Goal: Check status: Check status

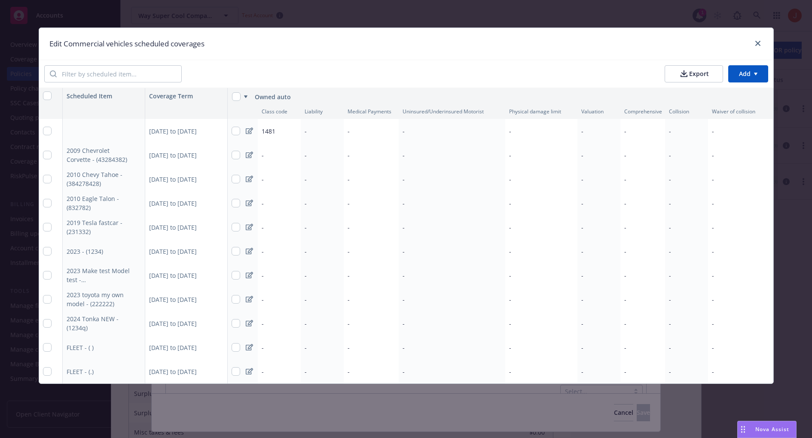
scroll to position [0, 0]
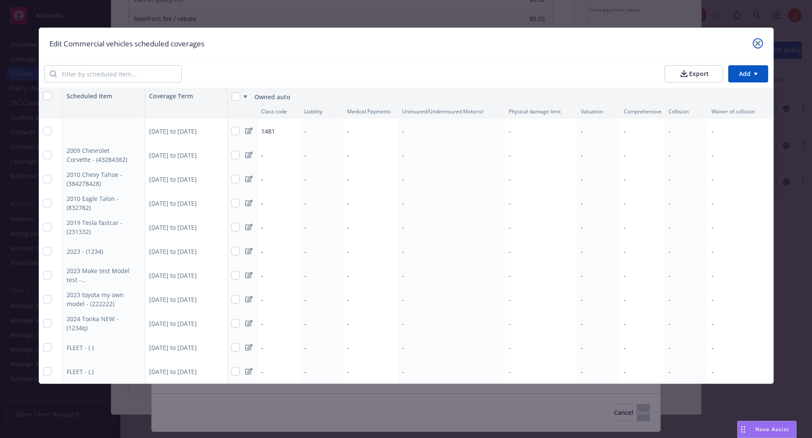
click at [756, 41] on icon "close" at bounding box center [758, 43] width 5 height 5
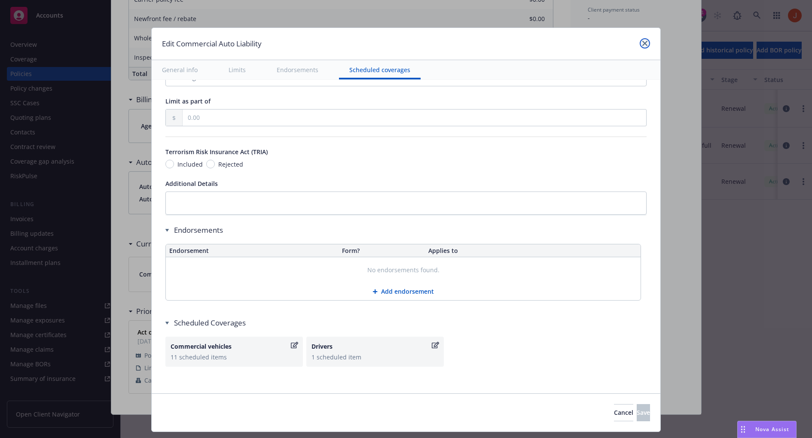
click at [645, 44] on link "close" at bounding box center [645, 43] width 10 height 10
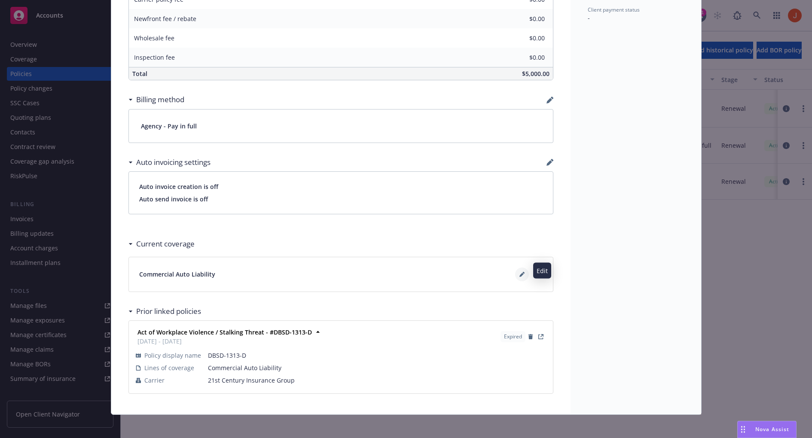
click at [522, 273] on icon at bounding box center [522, 275] width 4 height 4
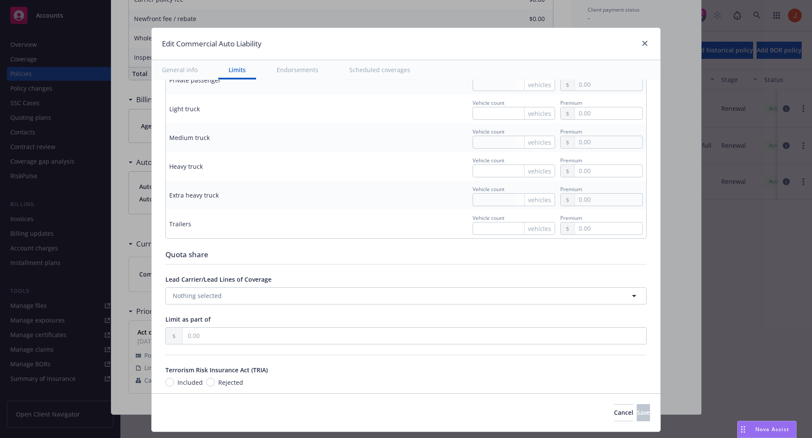
scroll to position [1140, 0]
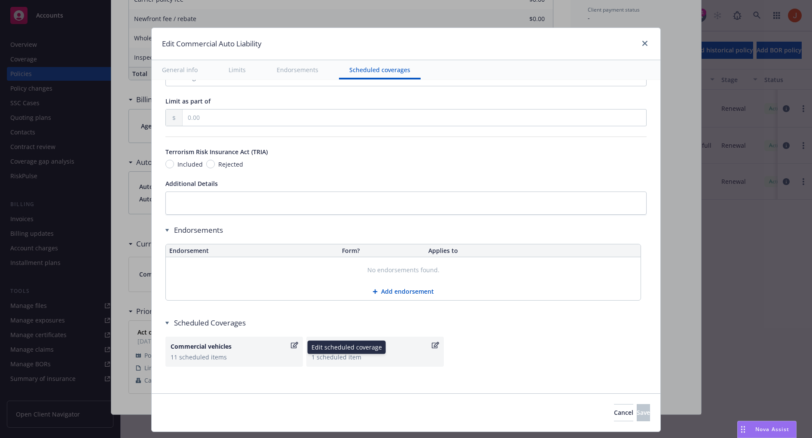
click at [235, 345] on div "Commercial vehicles" at bounding box center [230, 346] width 119 height 9
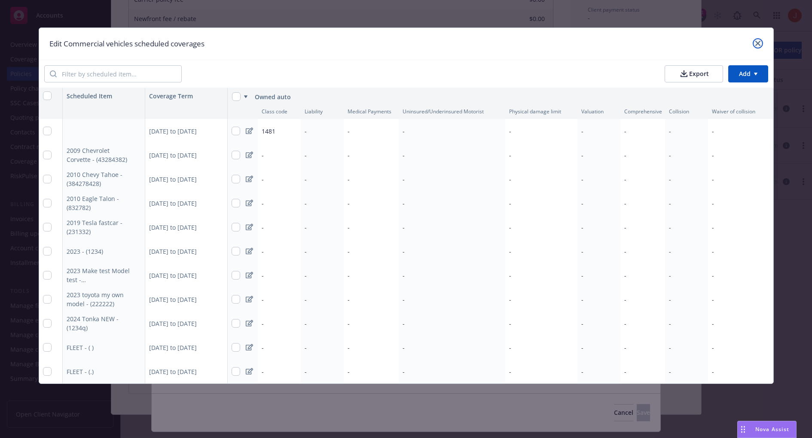
click at [759, 45] on icon "close" at bounding box center [758, 43] width 5 height 5
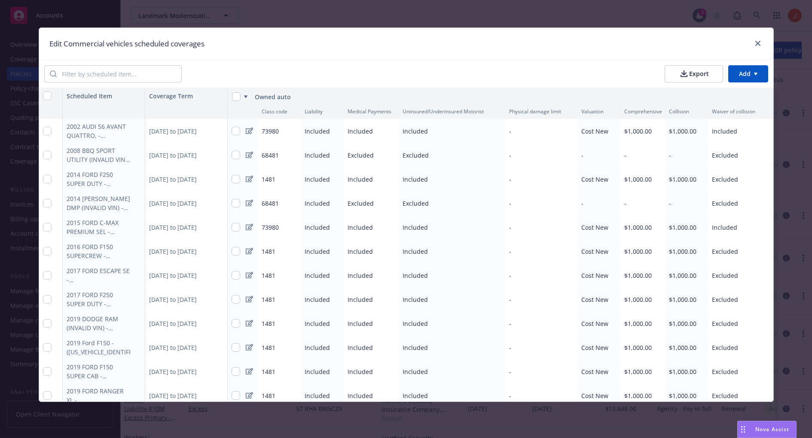
scroll to position [1510, 0]
click at [753, 39] on div at bounding box center [756, 43] width 14 height 11
click at [756, 43] on icon "close" at bounding box center [758, 43] width 5 height 5
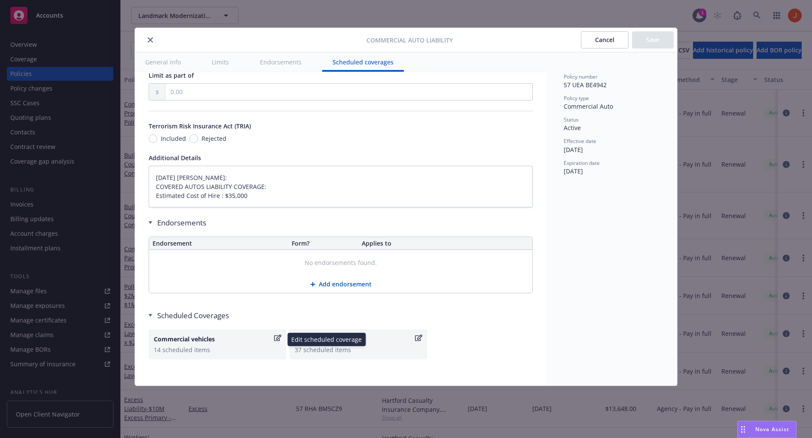
click at [279, 335] on icon "button" at bounding box center [277, 338] width 7 height 6
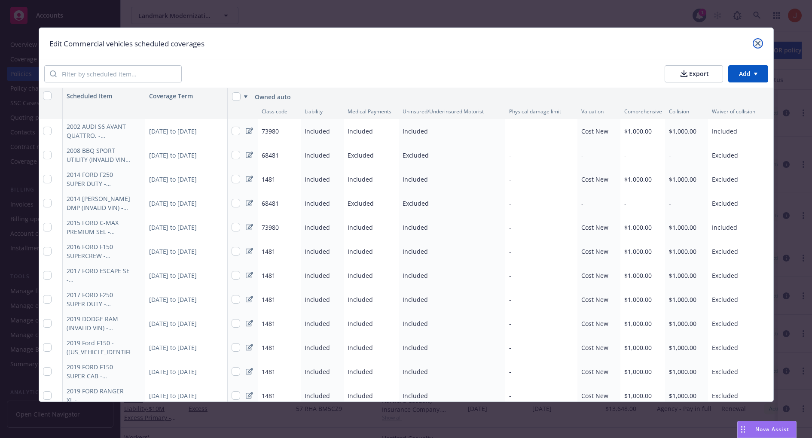
click at [756, 43] on icon "close" at bounding box center [758, 43] width 5 height 5
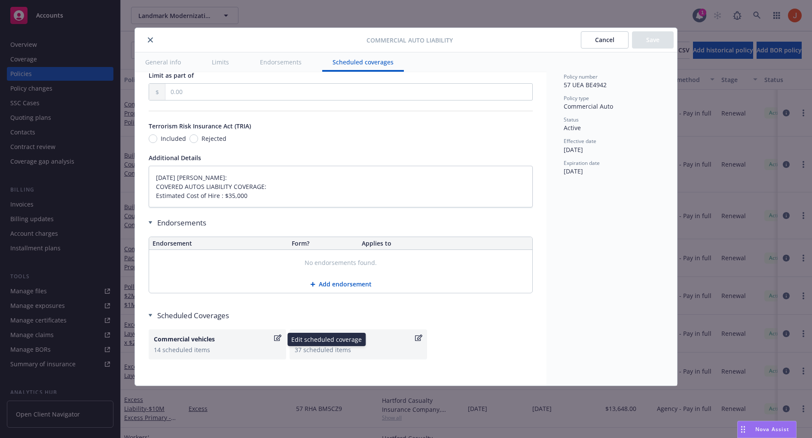
click at [236, 346] on div "14 scheduled items" at bounding box center [217, 350] width 127 height 9
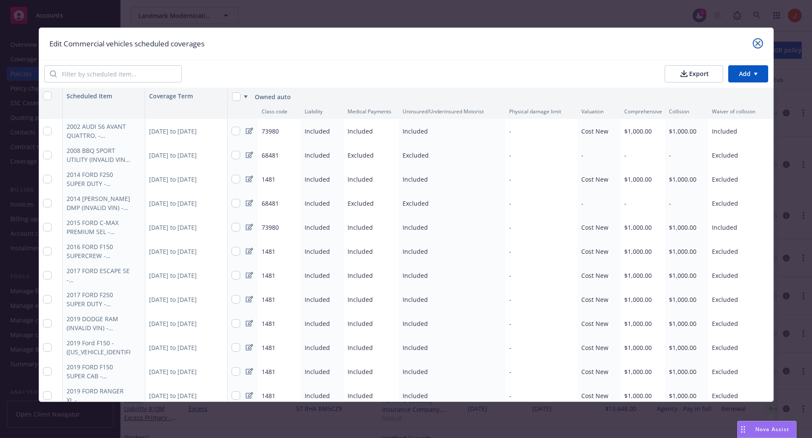
click at [756, 42] on icon "close" at bounding box center [758, 43] width 5 height 5
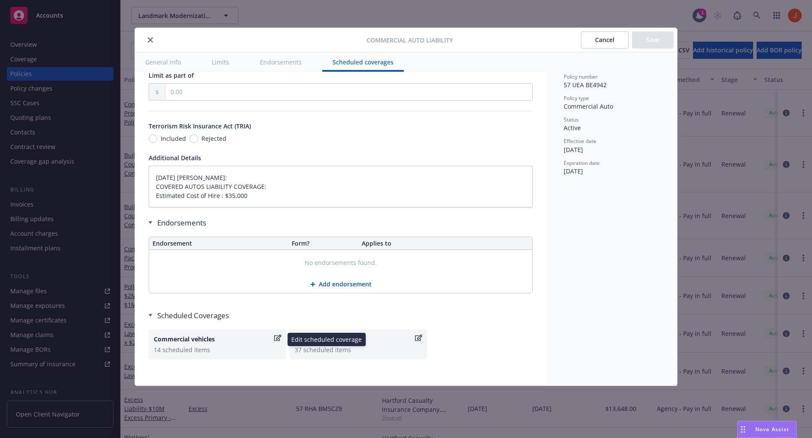
click at [236, 346] on div "14 scheduled items" at bounding box center [217, 350] width 127 height 9
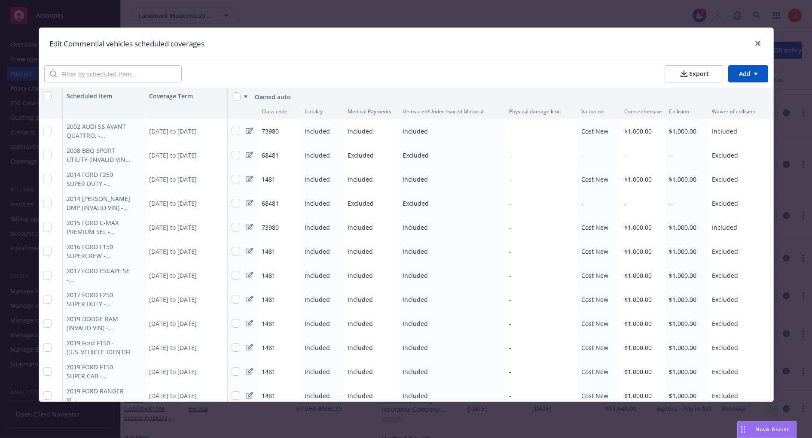
click at [274, 189] on div "1481" at bounding box center [279, 179] width 43 height 24
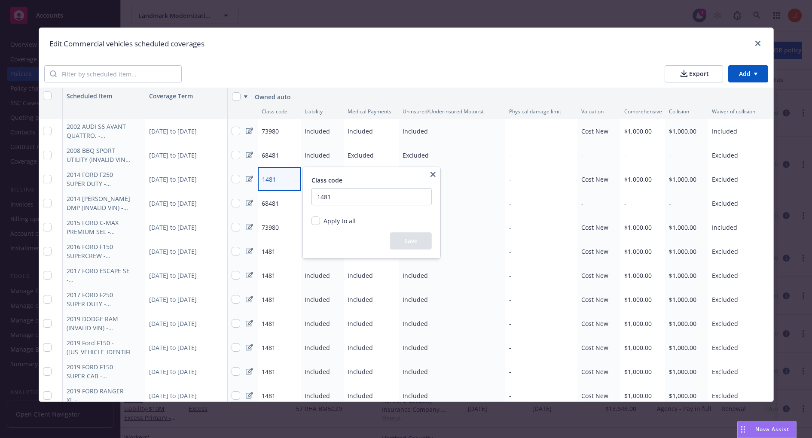
click at [337, 2] on html "Accounts Overview Coverage Policies Policy changes SSC Cases Quoting plans Cont…" at bounding box center [406, 219] width 812 height 438
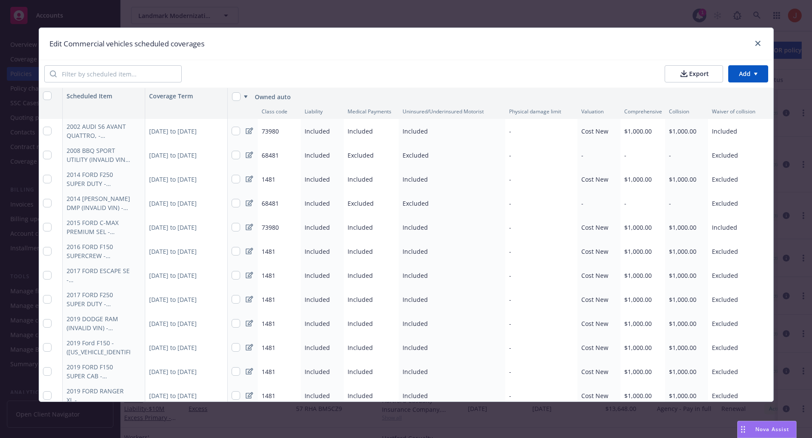
click at [336, 12] on div "Edit Commercial vehicles scheduled coverages Export Add Scheduled Item Coverage…" at bounding box center [406, 219] width 812 height 438
